Goal: Find specific page/section: Find specific page/section

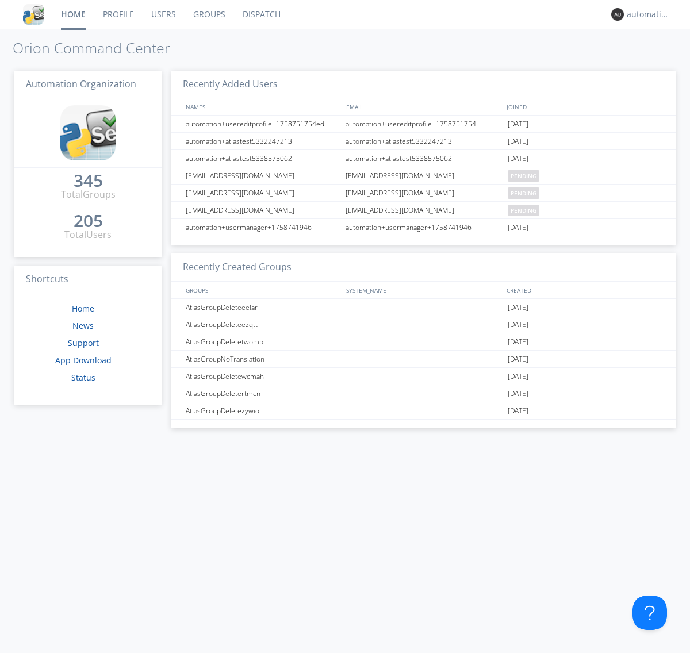
click at [260, 14] on link "Dispatch" at bounding box center [261, 14] width 55 height 29
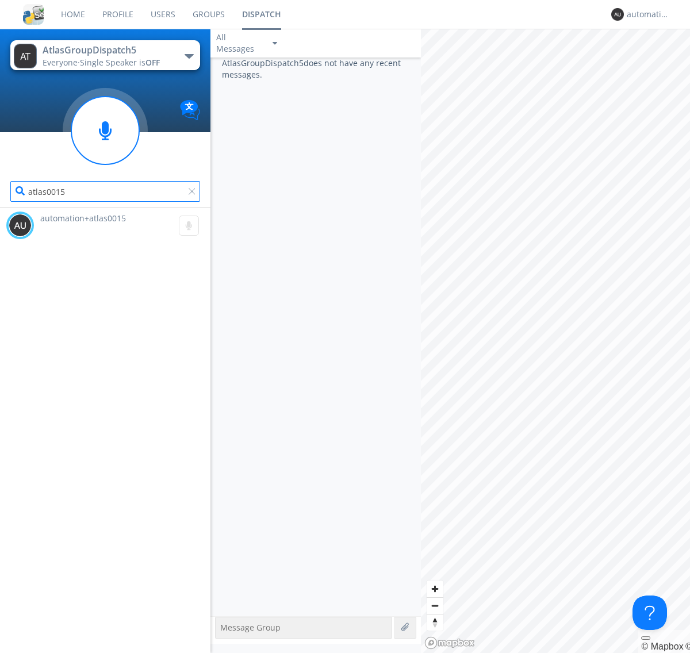
type input "atlas0015"
click at [194, 194] on div at bounding box center [193, 193] width 11 height 11
type input "atlas0016"
click at [645, 14] on div "automation+atlas0014" at bounding box center [647, 14] width 43 height 11
